Goal: Communication & Community: Answer question/provide support

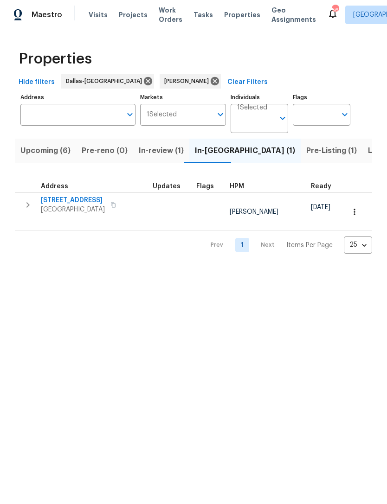
click at [80, 201] on span "[STREET_ADDRESS]" at bounding box center [73, 200] width 64 height 9
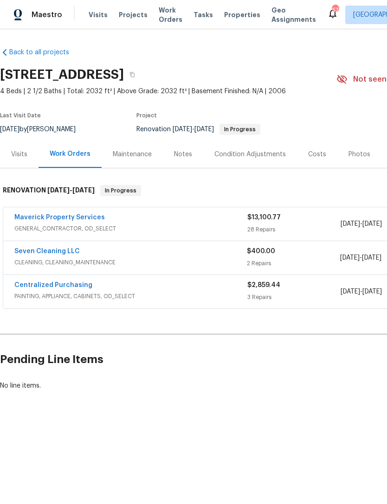
click at [62, 250] on link "Seven Cleaning LLC" at bounding box center [46, 251] width 65 height 6
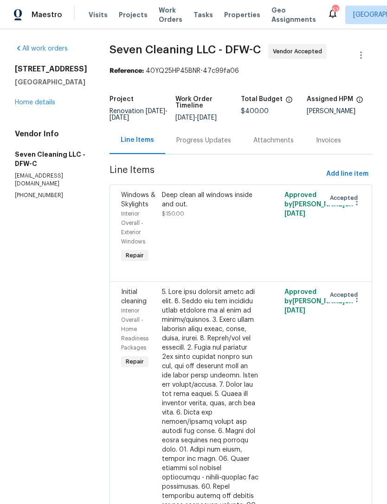
click at [218, 145] on div "Progress Updates" at bounding box center [203, 140] width 55 height 9
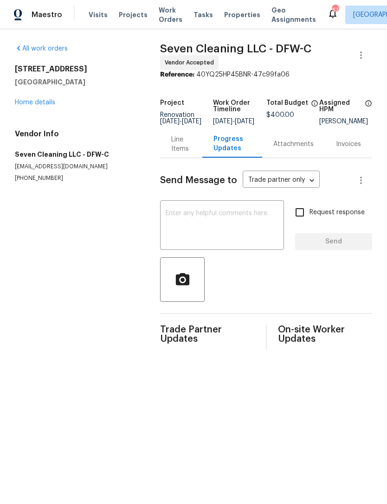
click at [196, 229] on textarea at bounding box center [222, 226] width 113 height 32
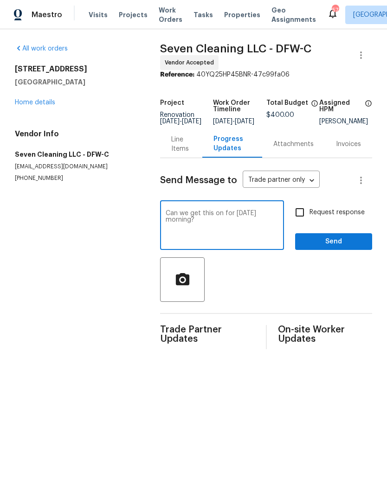
type textarea "Can we get this on for [DATE] morning?"
click at [303, 219] on input "Request response" at bounding box center [299, 212] width 19 height 19
checkbox input "true"
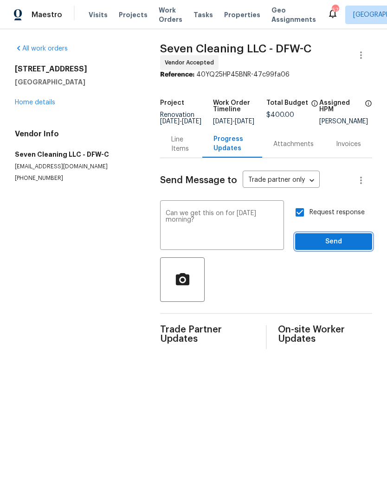
click at [340, 248] on span "Send" at bounding box center [333, 242] width 62 height 12
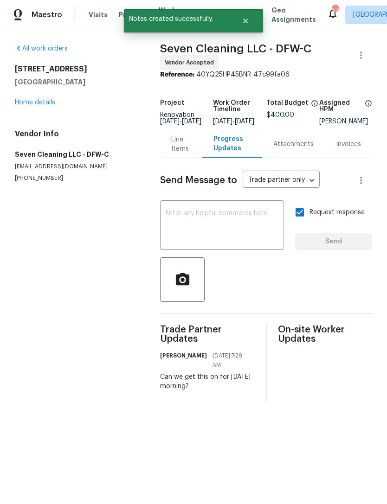
click at [29, 104] on link "Home details" at bounding box center [35, 102] width 40 height 6
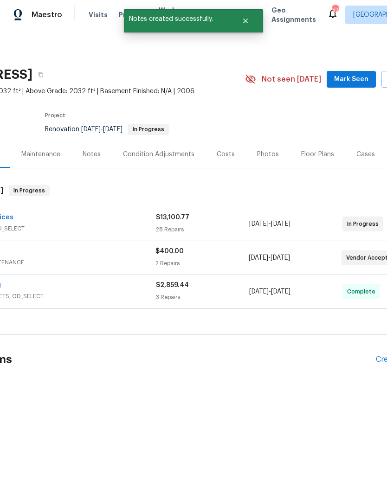
scroll to position [0, 101]
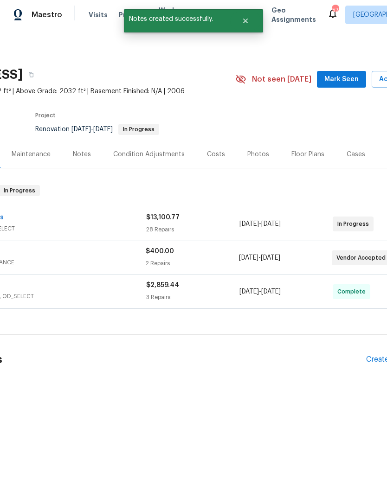
click at [346, 79] on span "Mark Seen" at bounding box center [341, 80] width 34 height 12
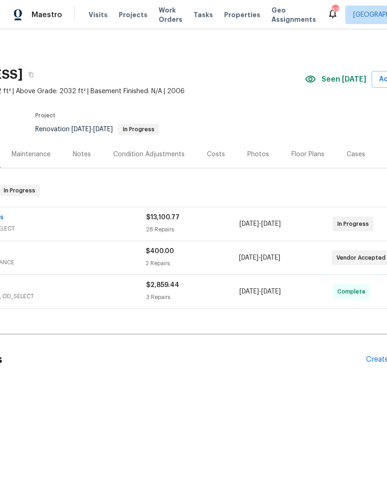
click at [83, 155] on div "Notes" at bounding box center [82, 154] width 18 height 9
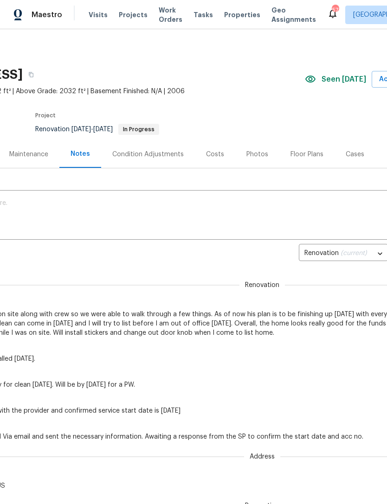
click at [186, 208] on textarea at bounding box center [160, 216] width 513 height 32
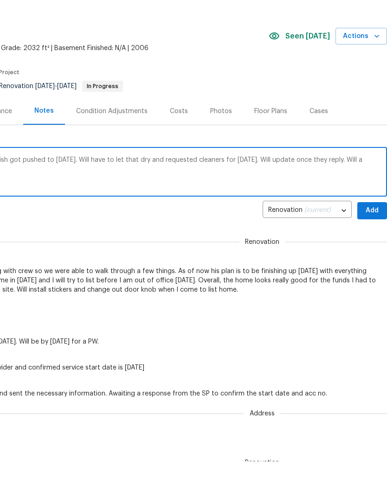
scroll to position [0, 137]
type textarea "GC called me [DATE] and let me know refinish got pushed to [DATE]. Will have to…"
click at [377, 248] on span "Add" at bounding box center [372, 254] width 15 height 12
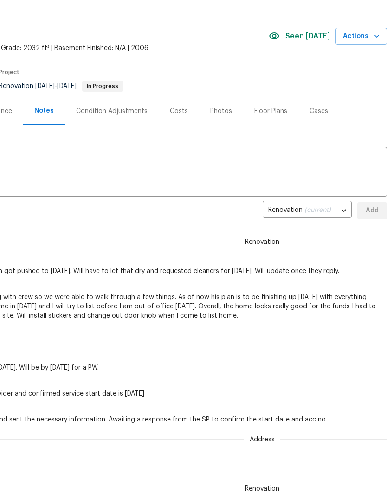
click at [33, 249] on div "Renovation [PERSON_NAME] [DATE] 7:30 GC called me [DATE] and let me know refini…" at bounding box center [125, 251] width 524 height 49
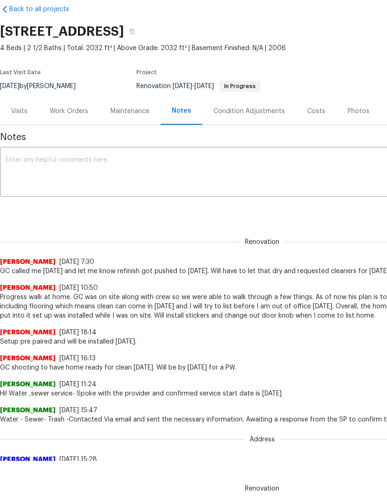
scroll to position [0, 0]
